Goal: Share content: Share content

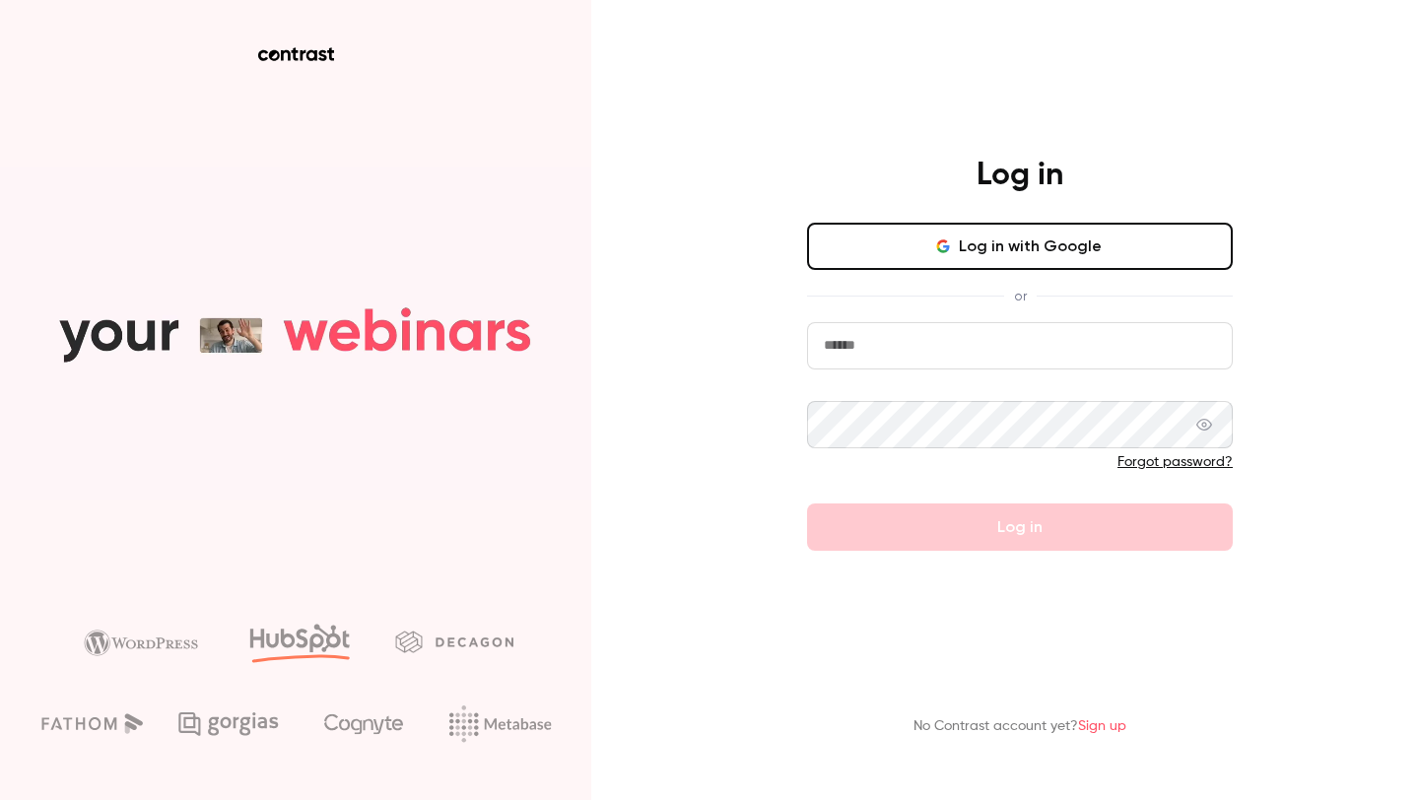
click at [1027, 267] on button "Log in with Google" at bounding box center [1020, 246] width 426 height 47
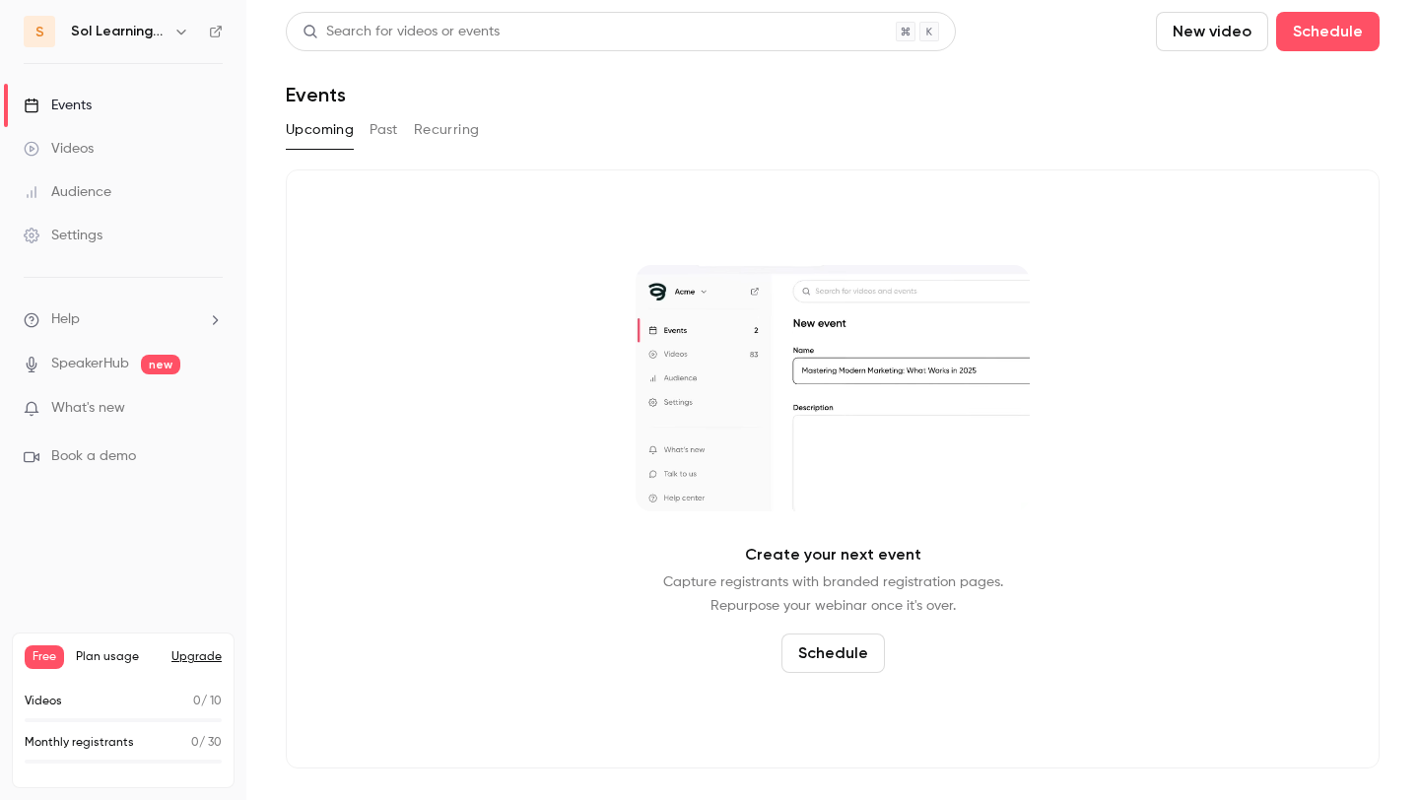
click at [1204, 35] on button "New video" at bounding box center [1212, 31] width 112 height 39
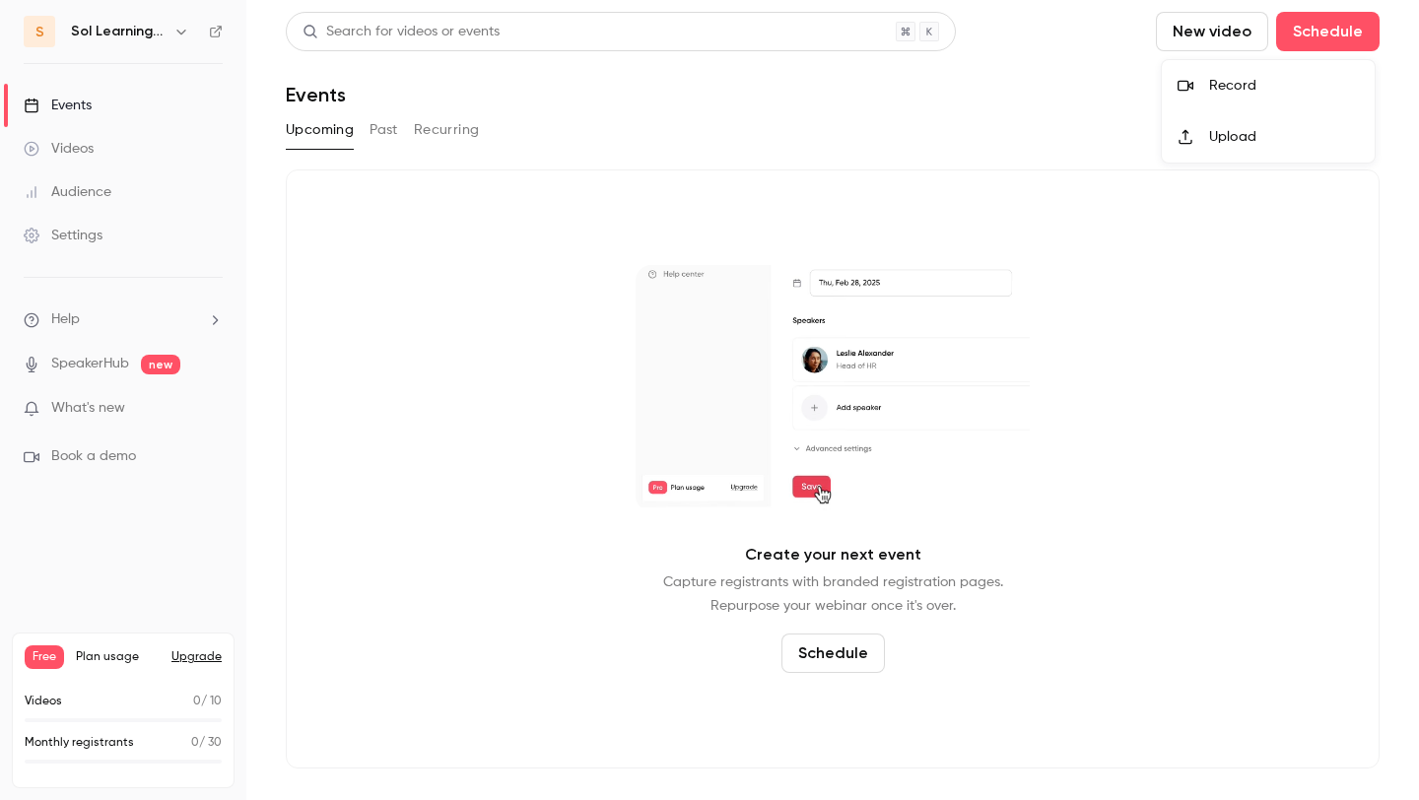
click at [1241, 76] on div "Record" at bounding box center [1284, 86] width 150 height 20
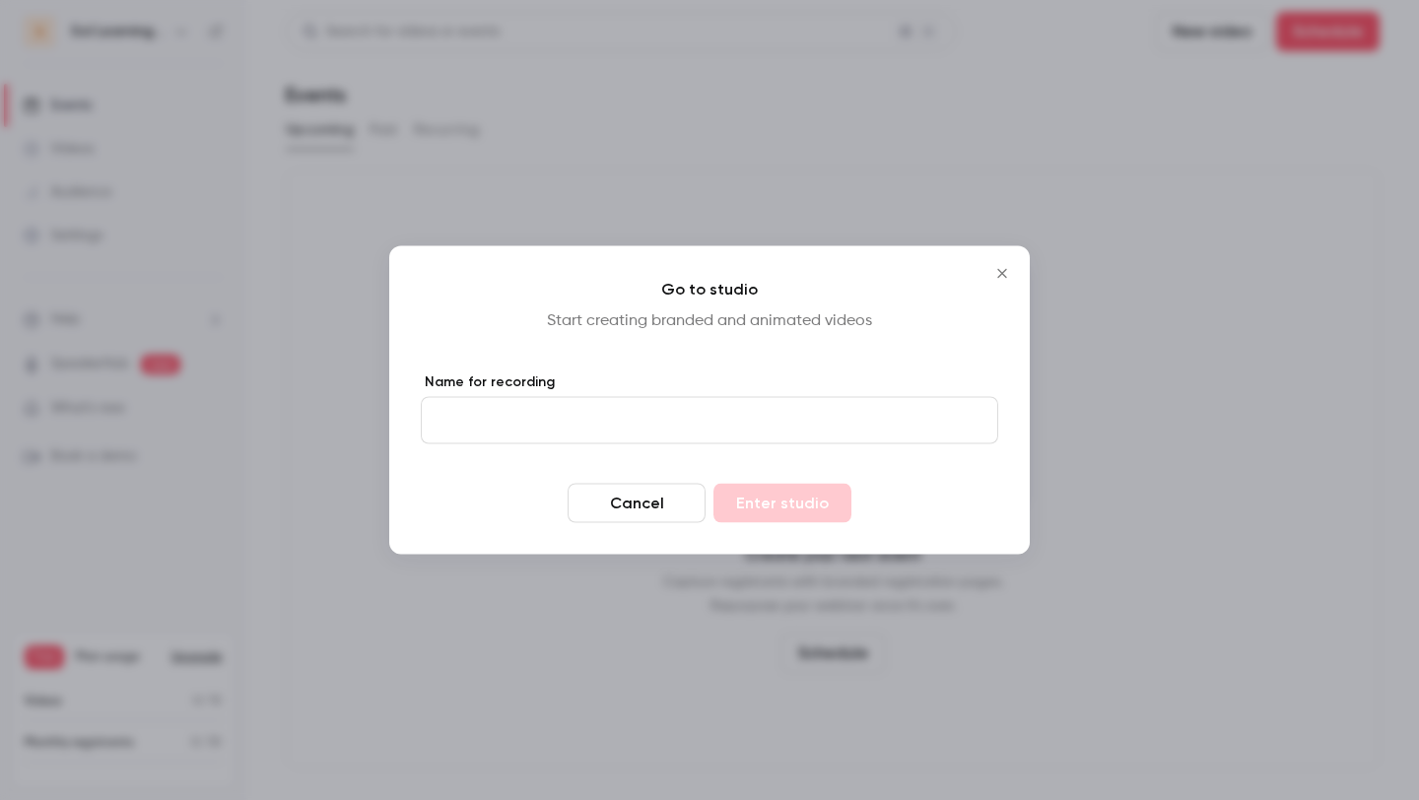
click at [810, 429] on input "Name for recording" at bounding box center [710, 420] width 578 height 47
type input "**********"
click at [714, 484] on button "Enter studio" at bounding box center [783, 503] width 138 height 39
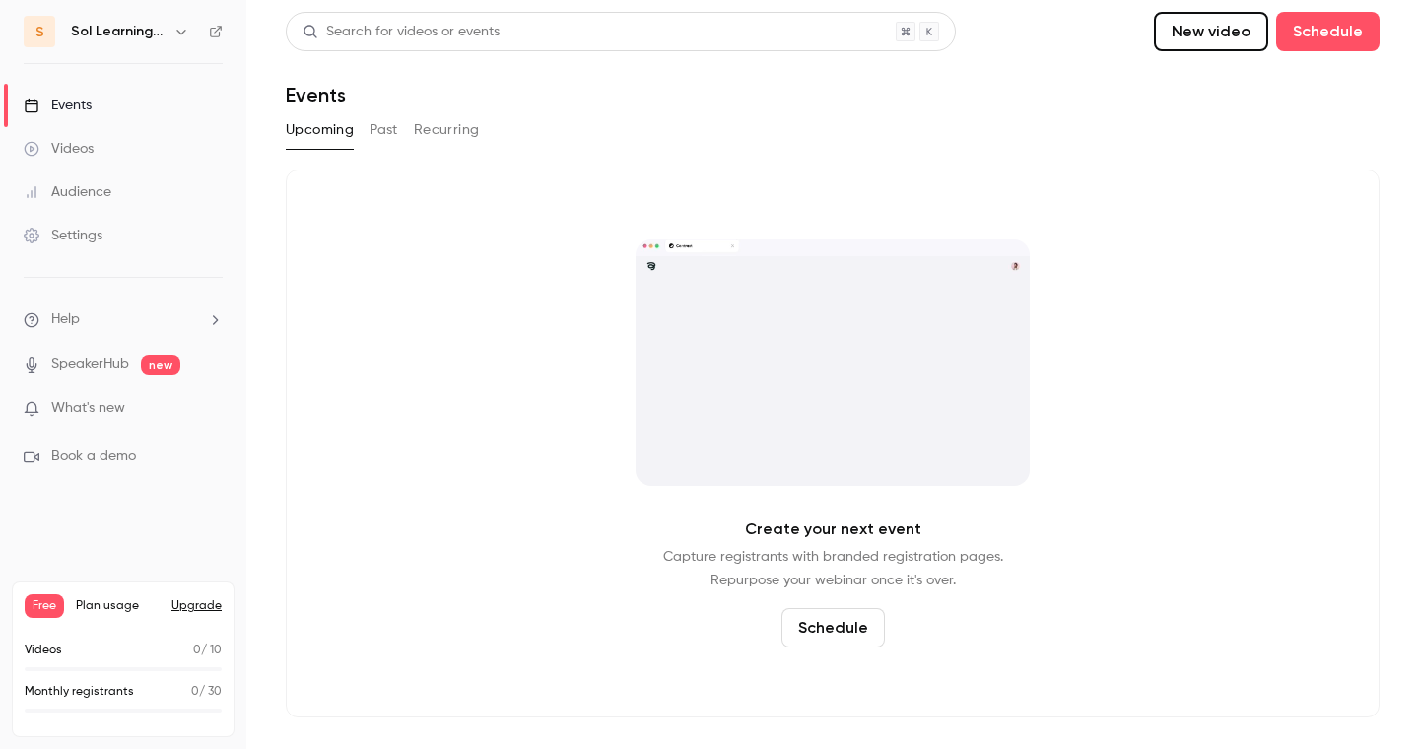
click at [73, 149] on div "Videos" at bounding box center [59, 149] width 70 height 20
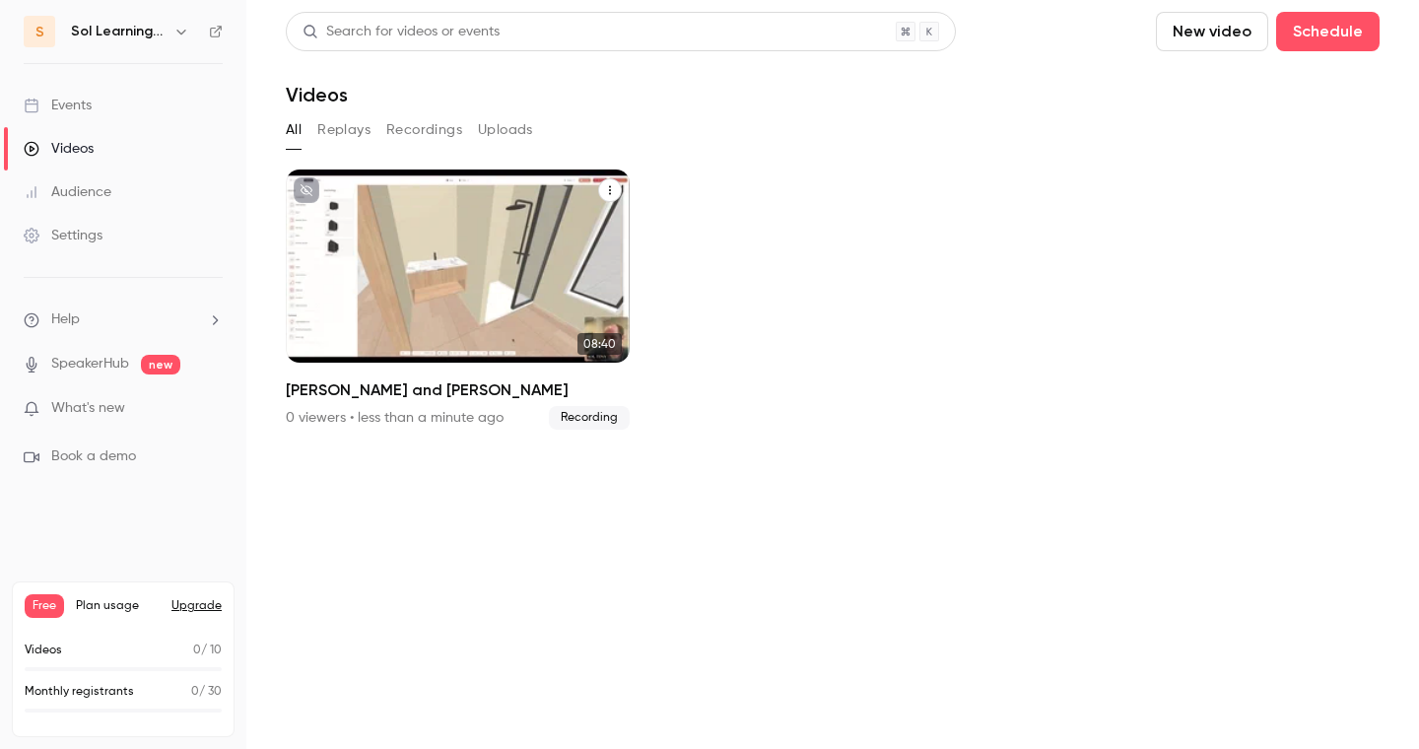
click at [612, 184] on icon "Blair and Hans" at bounding box center [610, 190] width 12 height 12
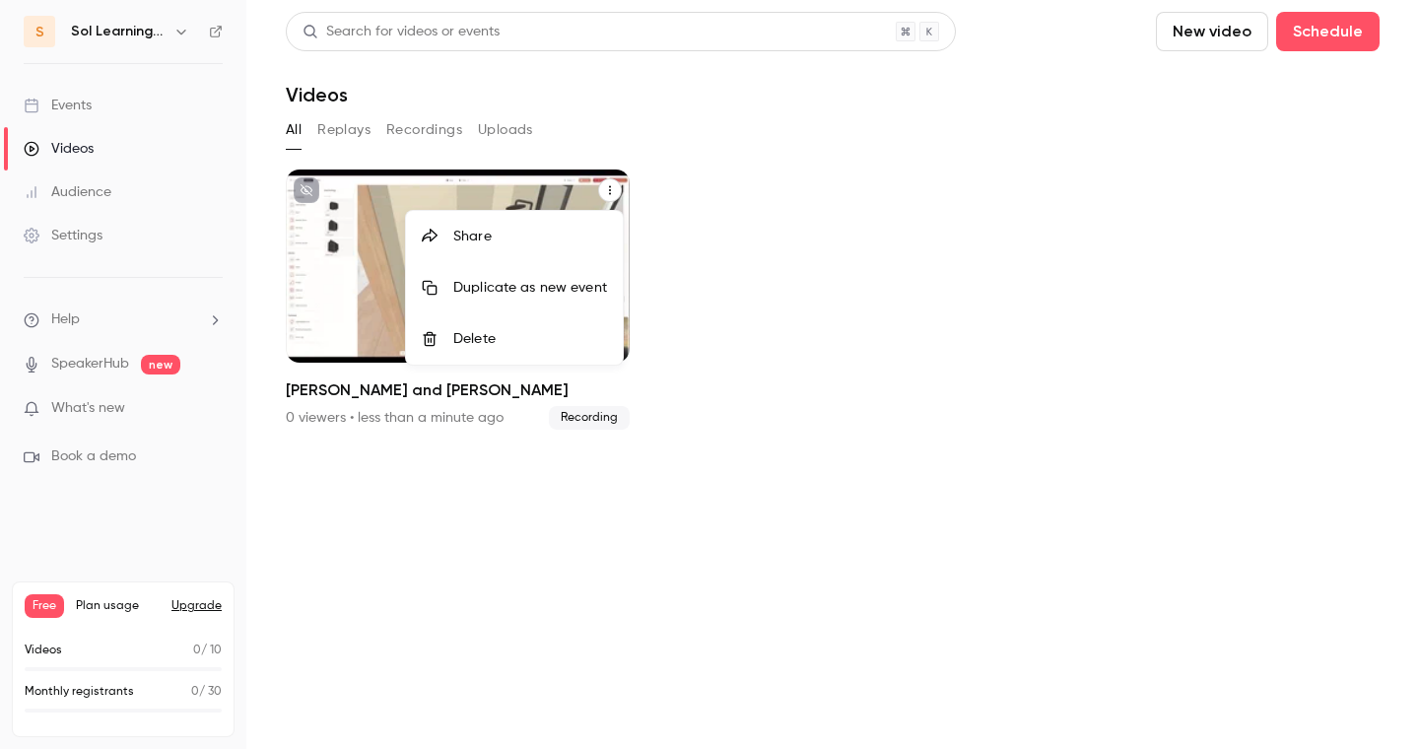
click at [566, 241] on div "Share" at bounding box center [530, 237] width 154 height 20
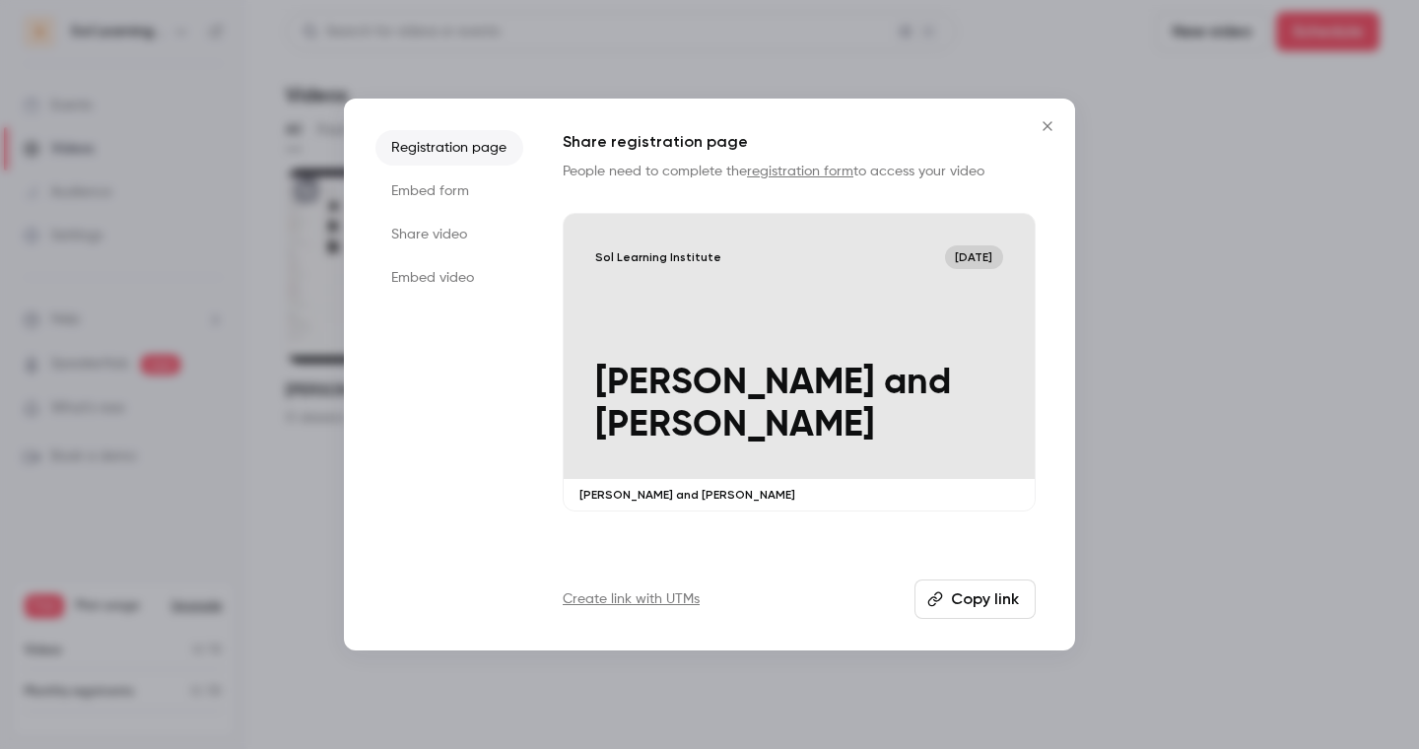
click at [454, 238] on li "Share video" at bounding box center [450, 234] width 148 height 35
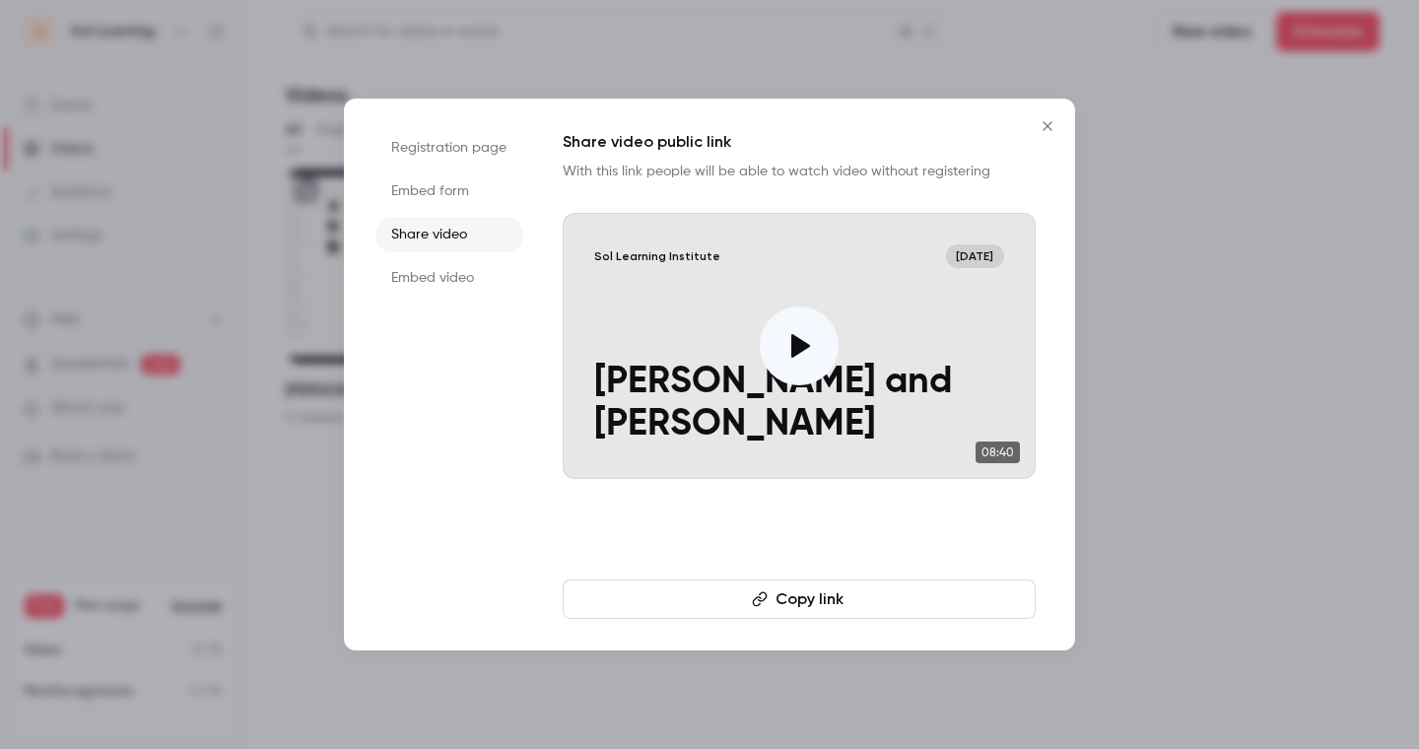
click at [735, 580] on button "Copy link" at bounding box center [799, 599] width 473 height 39
